Goal: Task Accomplishment & Management: Manage account settings

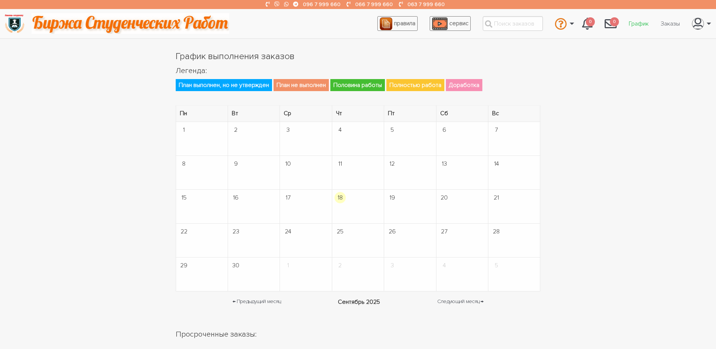
click at [632, 22] on link "График" at bounding box center [639, 24] width 32 height 14
click at [672, 25] on link "Заказы" at bounding box center [670, 24] width 31 height 14
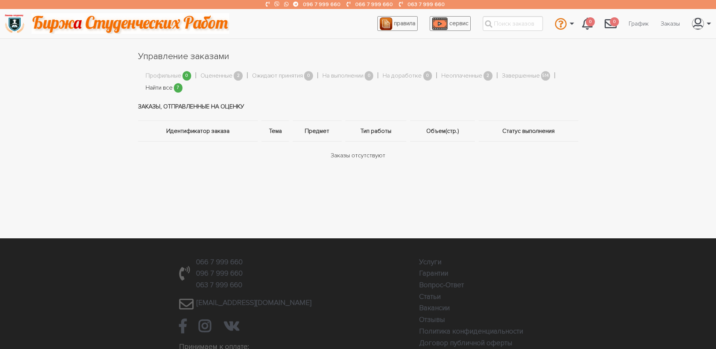
click at [154, 89] on link "Найти все" at bounding box center [159, 88] width 27 height 10
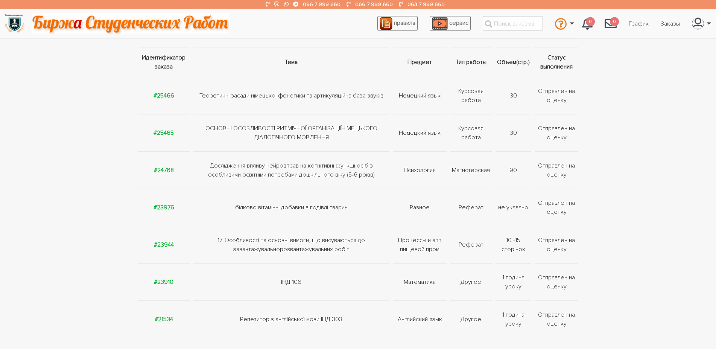
scroll to position [77, 0]
